Goal: Find specific page/section: Find specific page/section

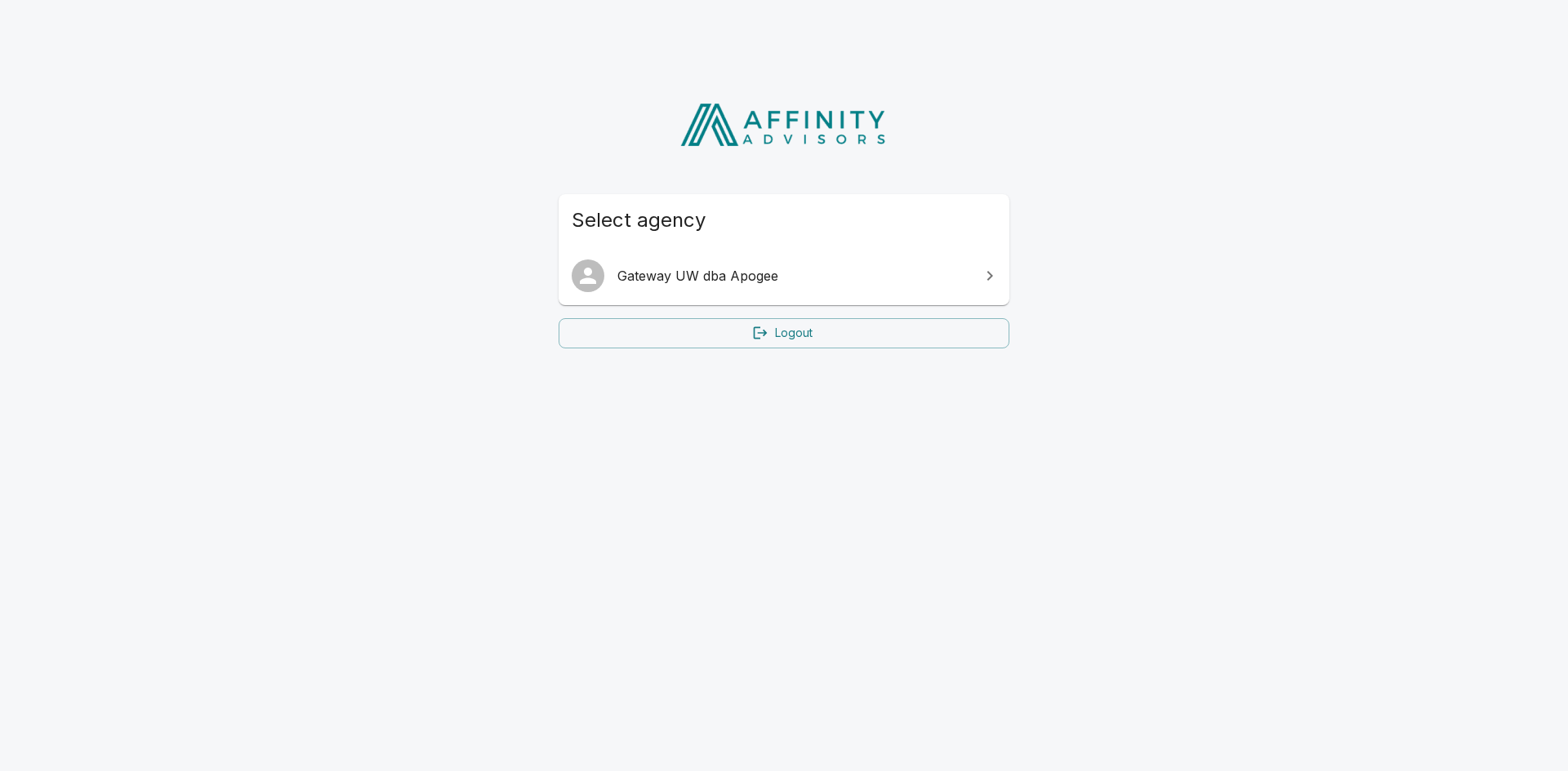
click at [671, 269] on span "Gateway UW dba Apogee" at bounding box center [793, 276] width 353 height 20
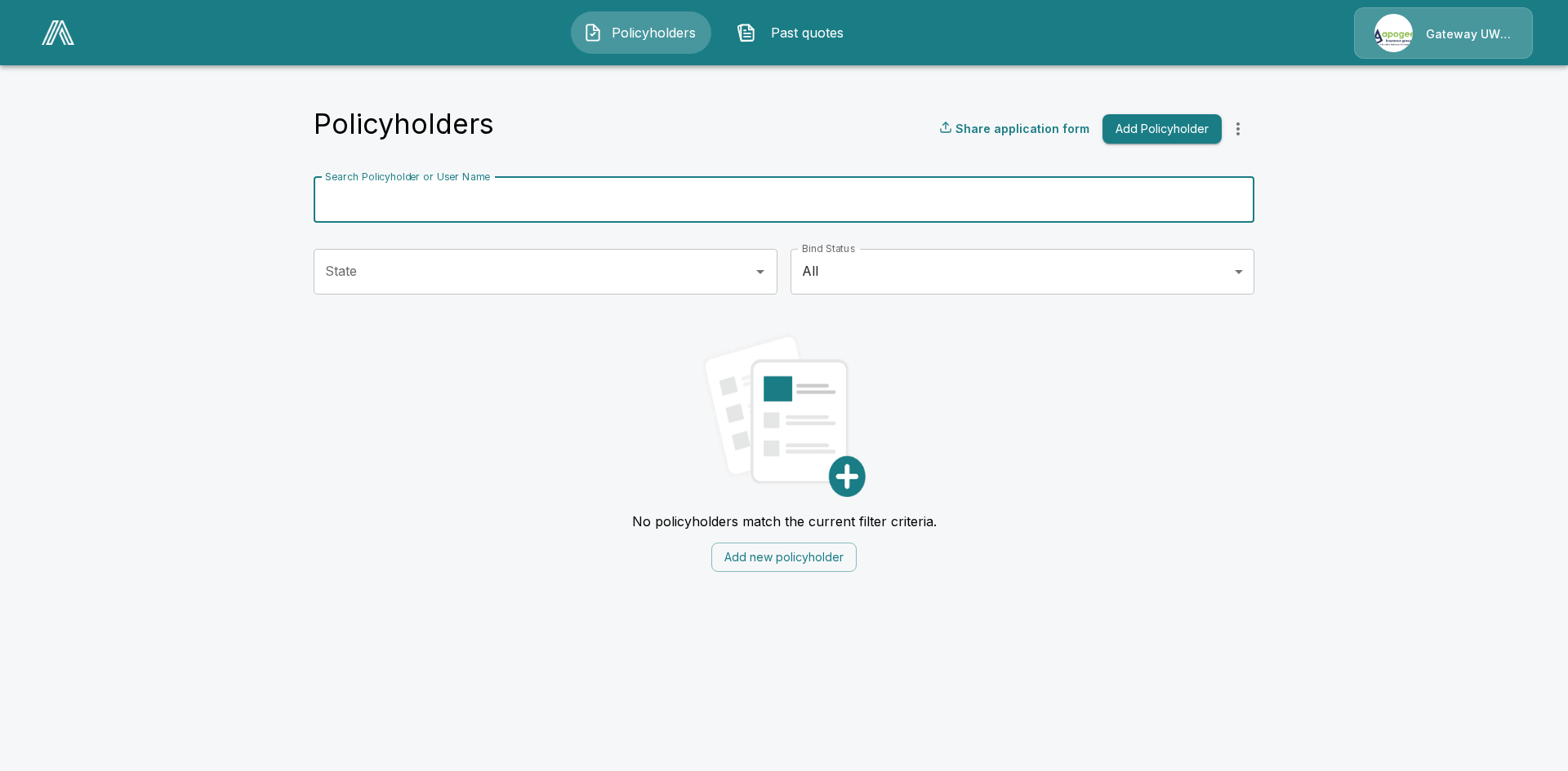
click at [414, 190] on input "Search Policyholder or User Name" at bounding box center [774, 199] width 922 height 46
click at [481, 266] on input "State" at bounding box center [533, 272] width 425 height 31
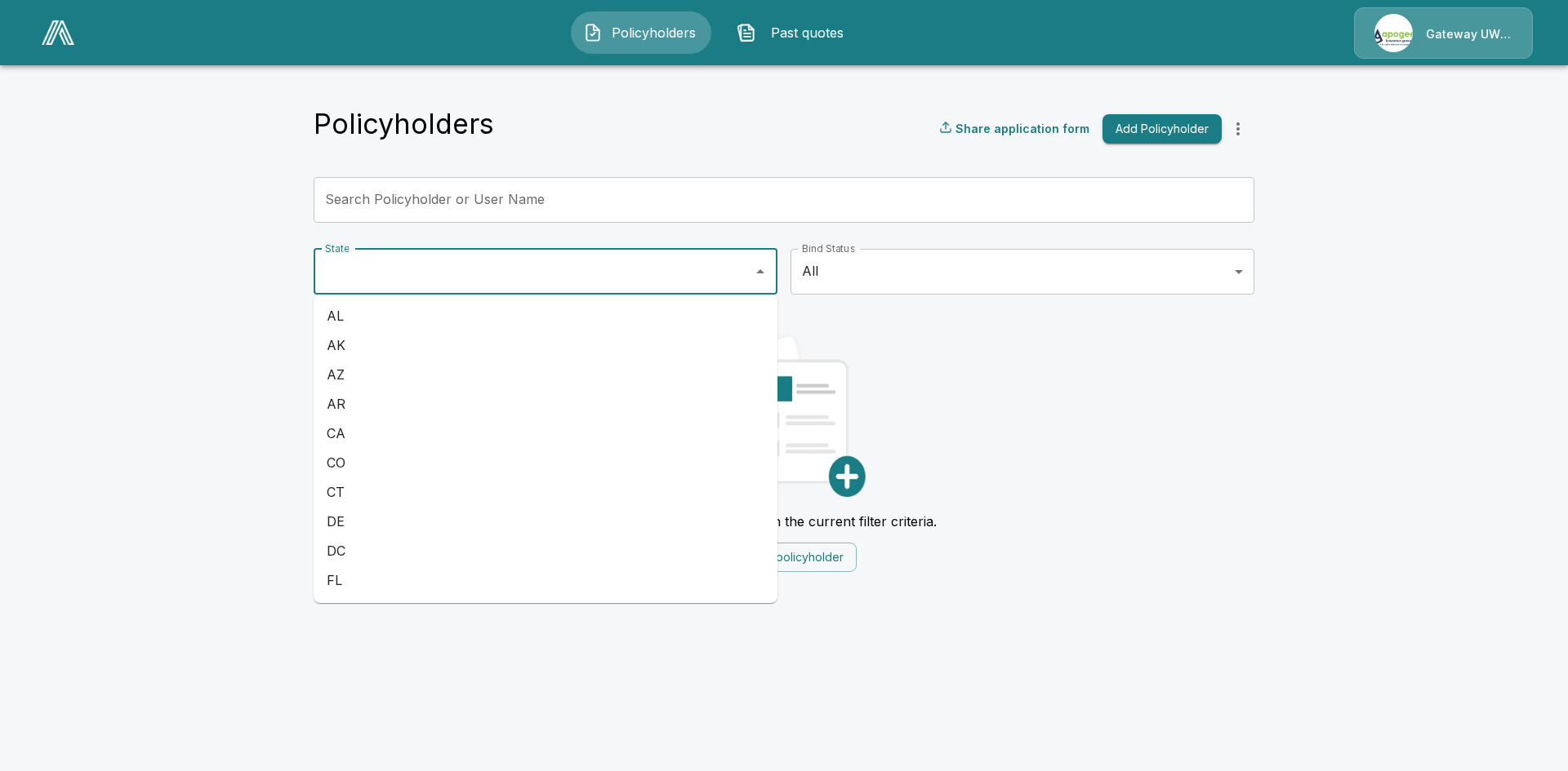
click at [744, 26] on img "button" at bounding box center [746, 32] width 20 height 20
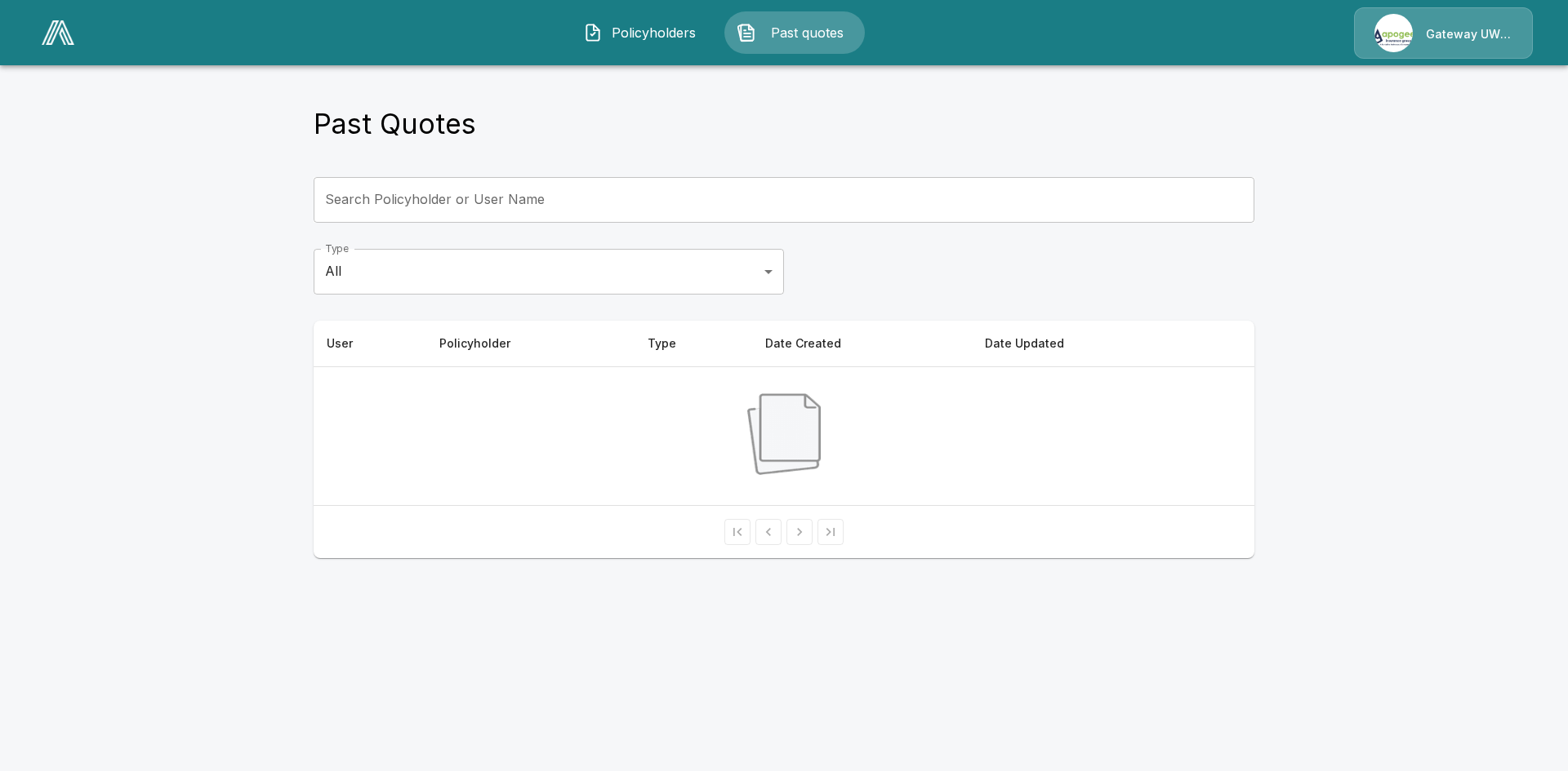
click at [629, 34] on span "Policyholders" at bounding box center [654, 32] width 90 height 20
